Goal: Information Seeking & Learning: Learn about a topic

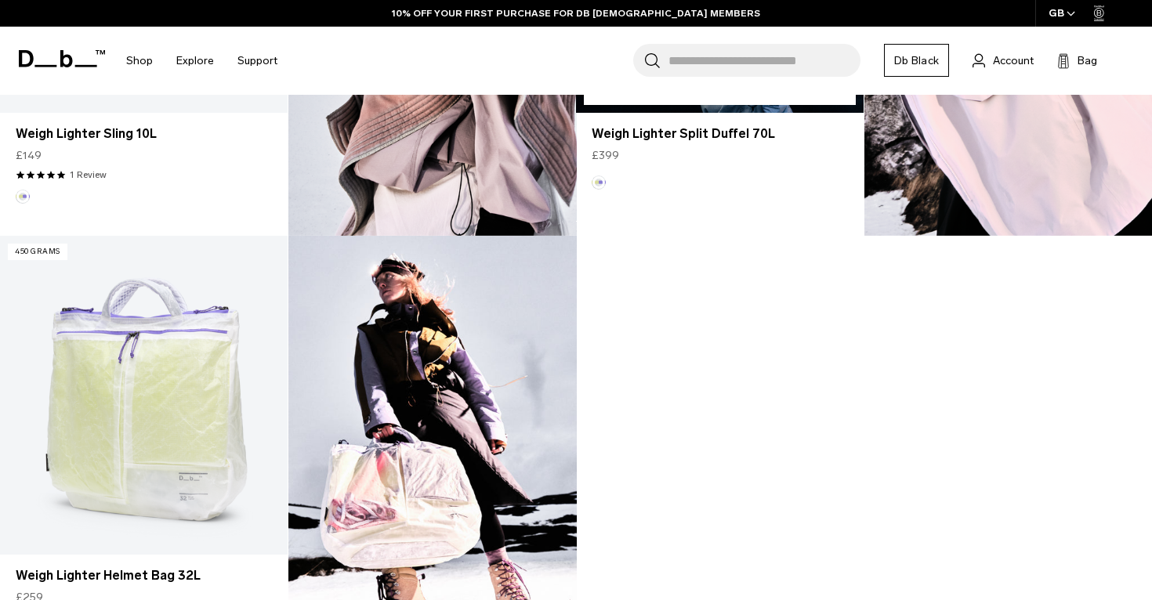
scroll to position [1275, 0]
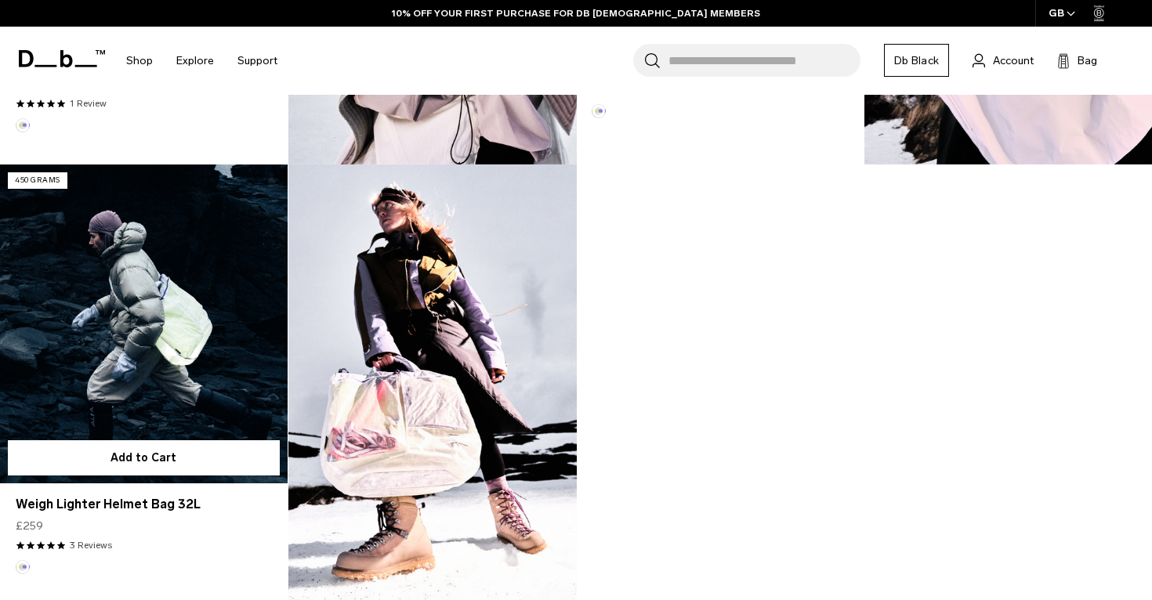
click at [74, 426] on link "Weigh Lighter Helmet Bag 32L" at bounding box center [144, 324] width 288 height 319
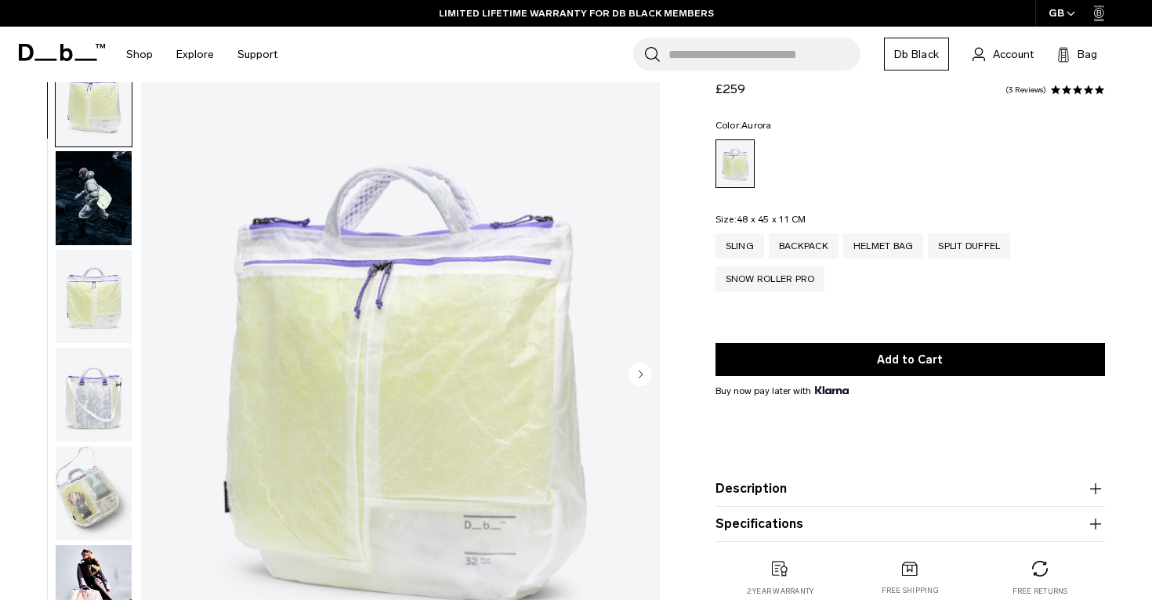
scroll to position [47, 0]
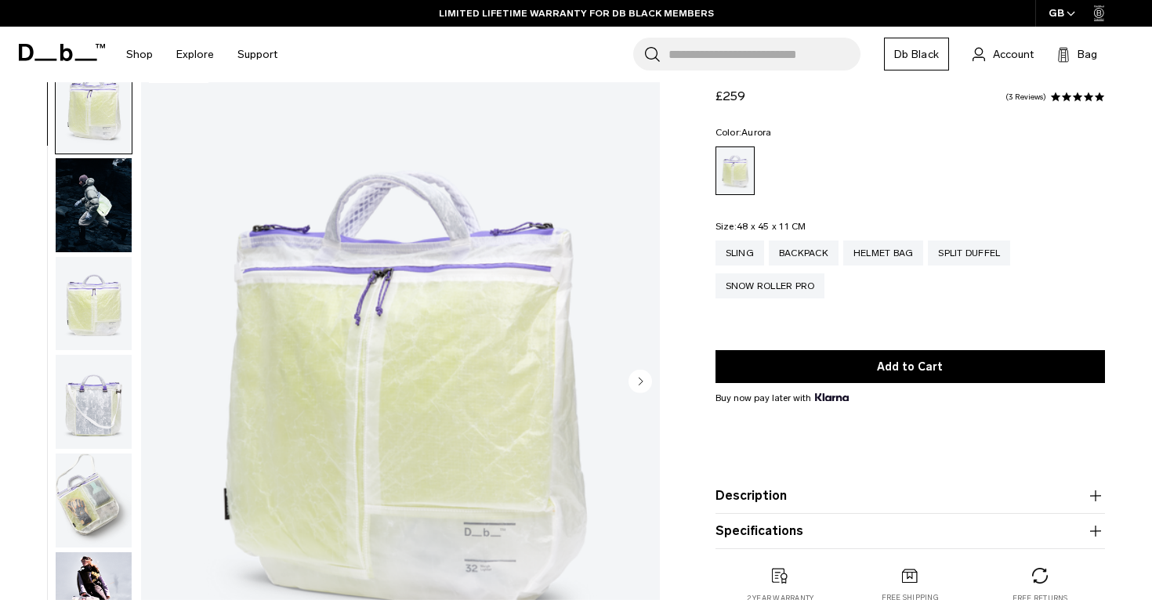
click at [638, 374] on circle "Next slide" at bounding box center [640, 381] width 24 height 24
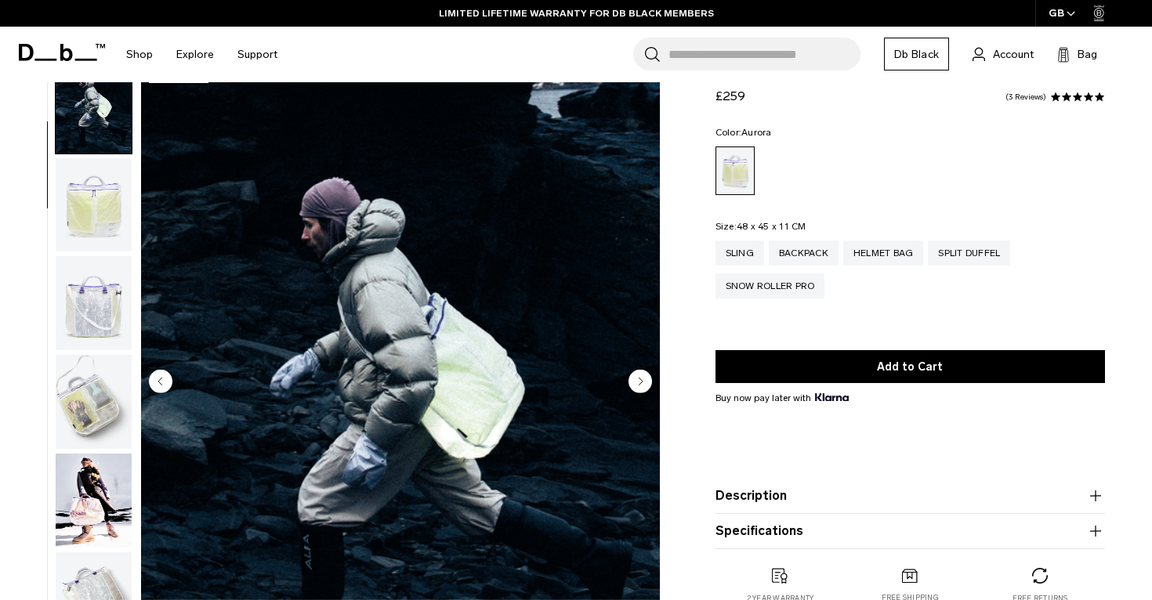
click at [638, 374] on circle "Next slide" at bounding box center [640, 381] width 24 height 24
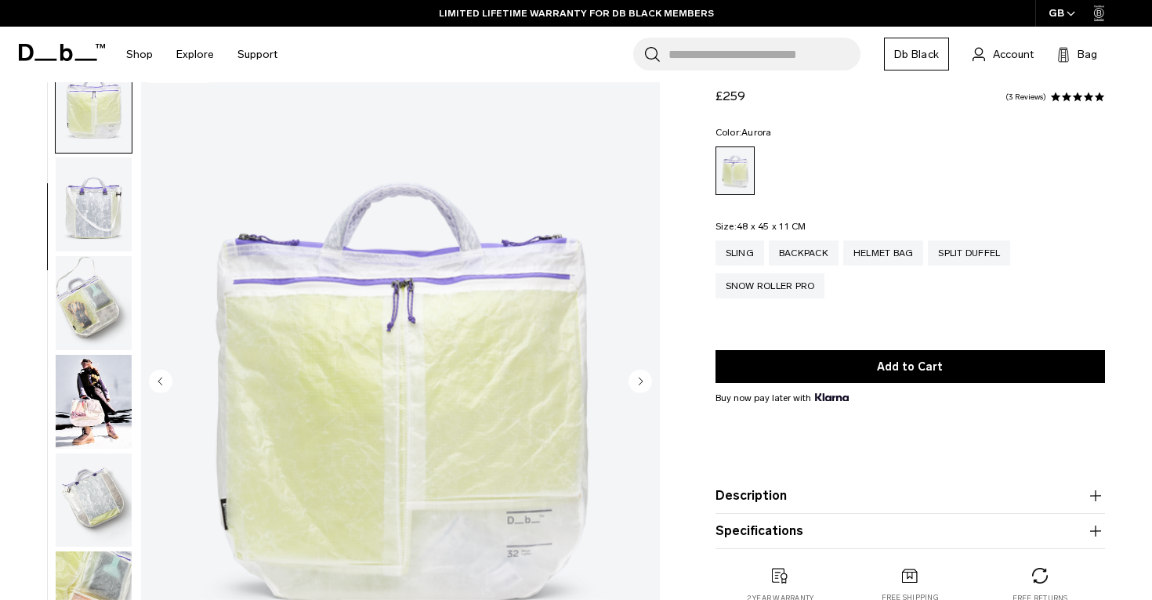
click at [638, 374] on circle "Next slide" at bounding box center [640, 381] width 24 height 24
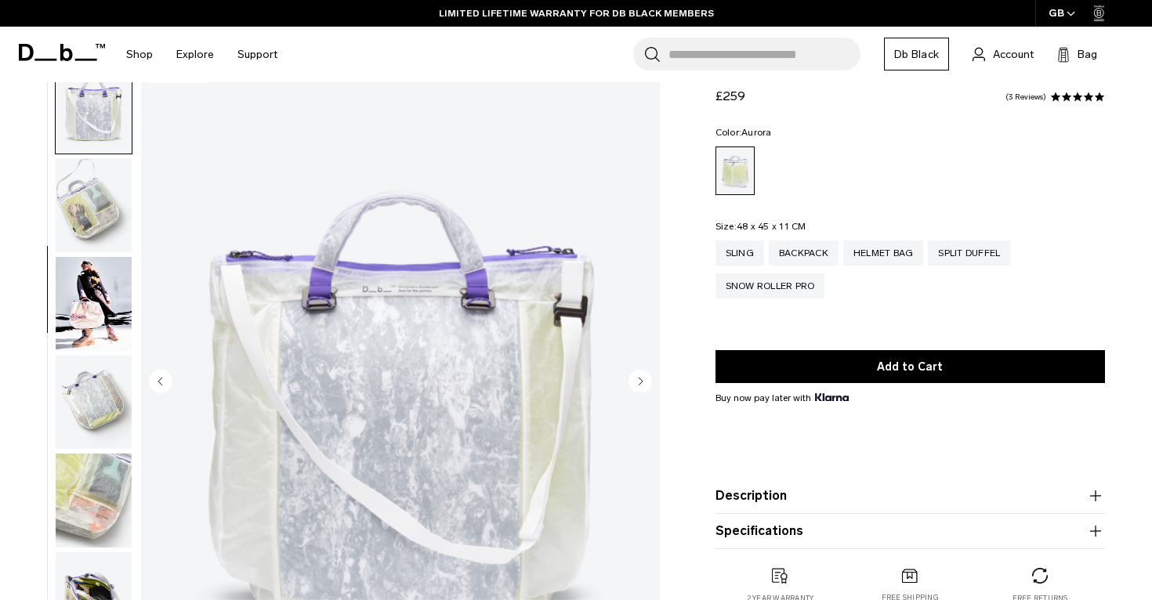
click at [638, 374] on circle "Next slide" at bounding box center [640, 381] width 24 height 24
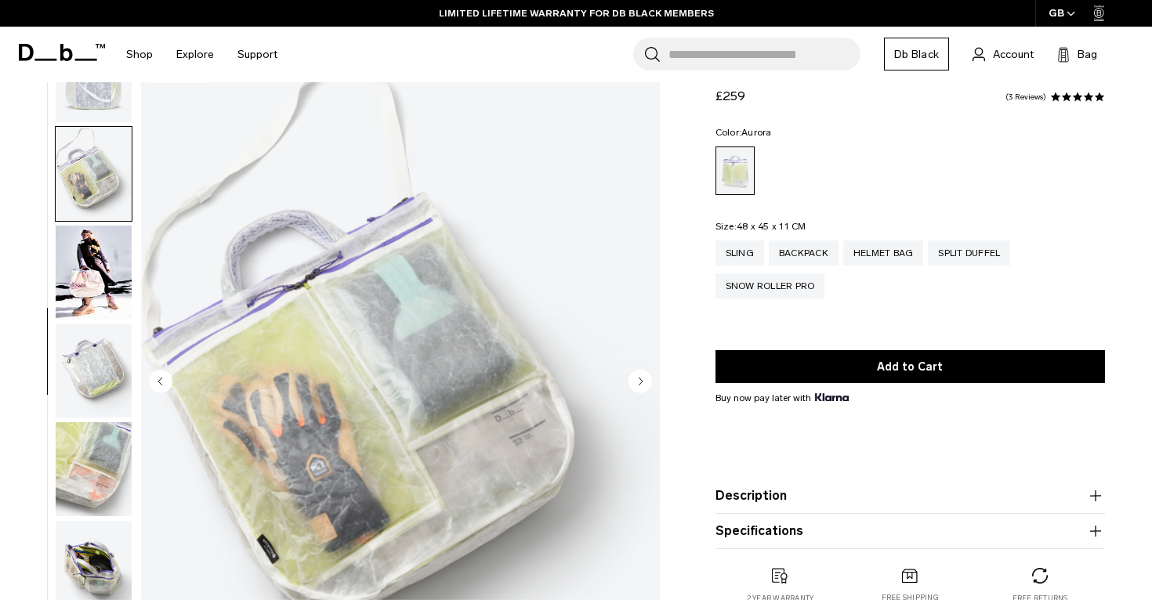
scroll to position [335, 0]
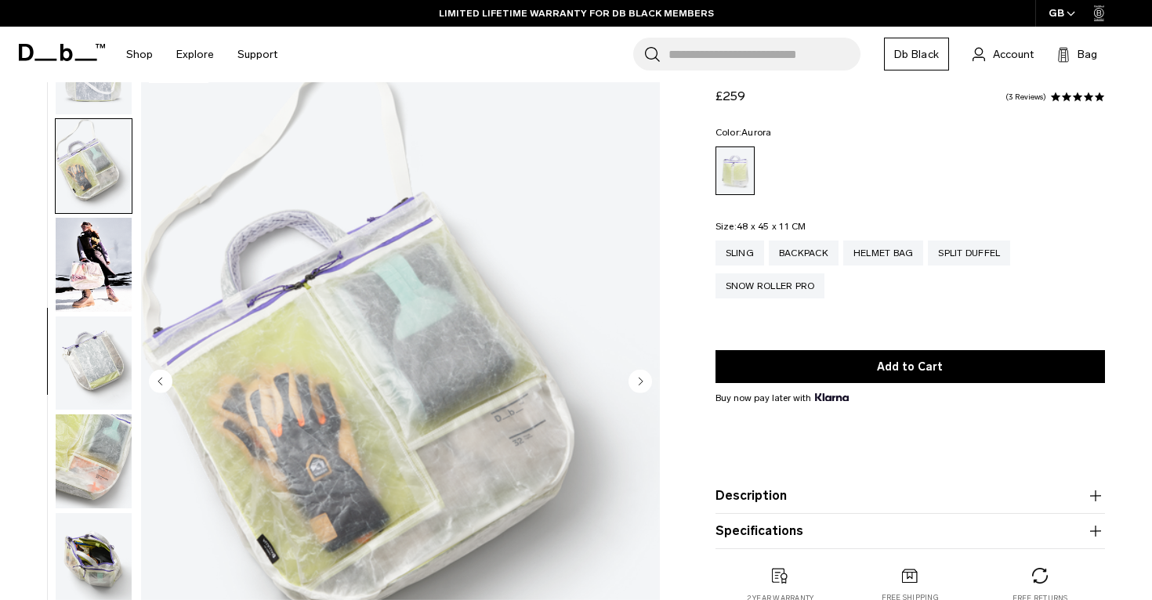
click at [638, 374] on circle "Next slide" at bounding box center [640, 381] width 24 height 24
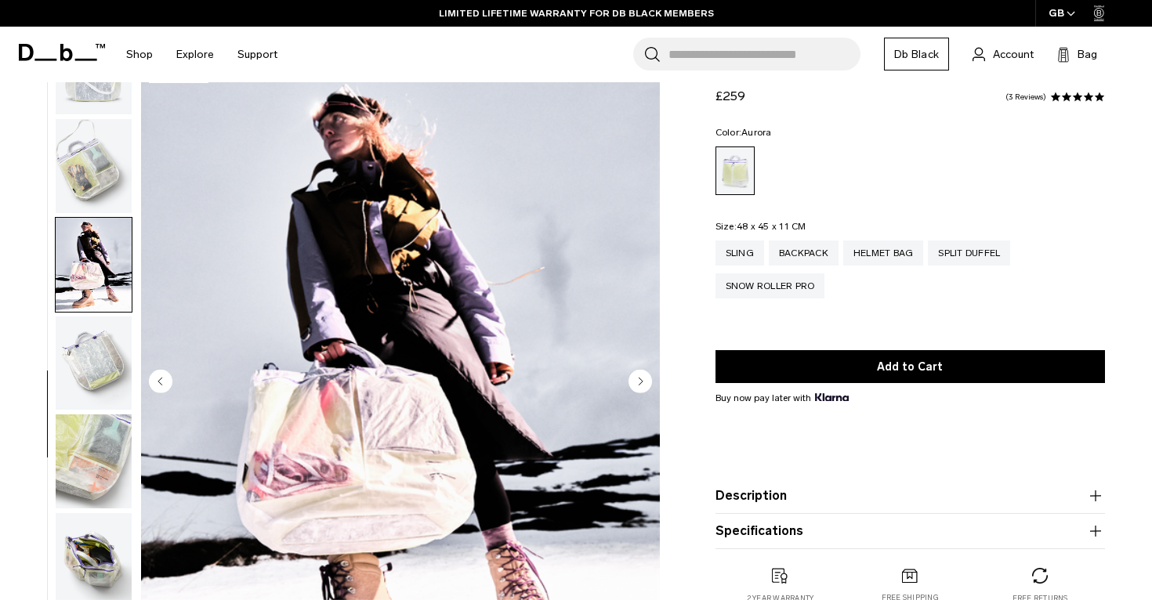
click at [638, 374] on circle "Next slide" at bounding box center [640, 381] width 24 height 24
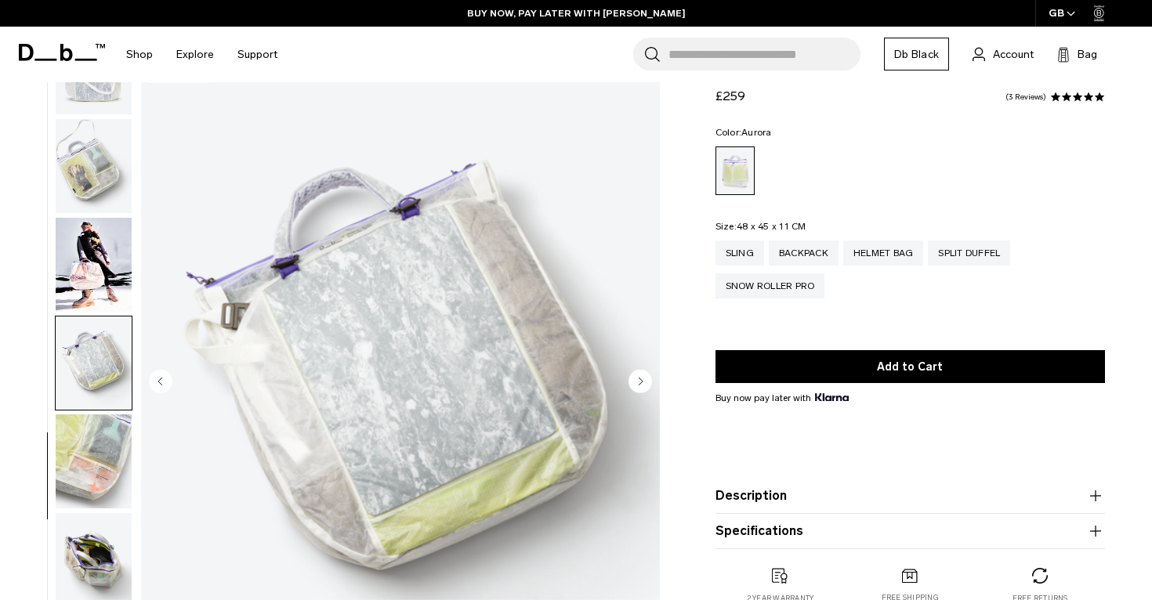
click at [638, 374] on circle "Next slide" at bounding box center [640, 381] width 24 height 24
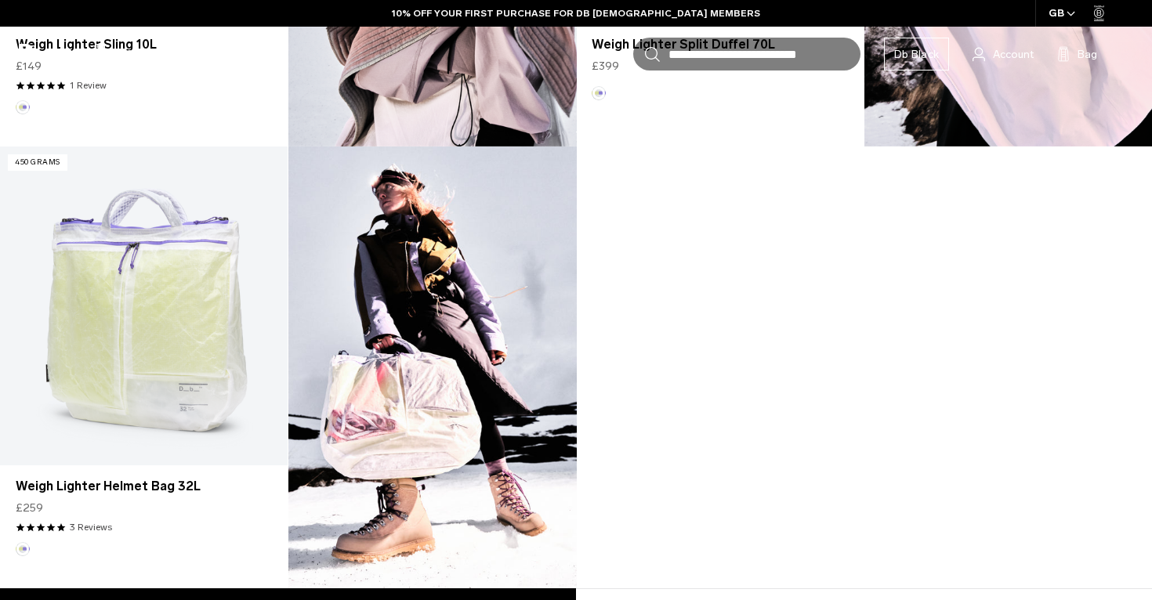
scroll to position [1275, 0]
